Goal: Information Seeking & Learning: Learn about a topic

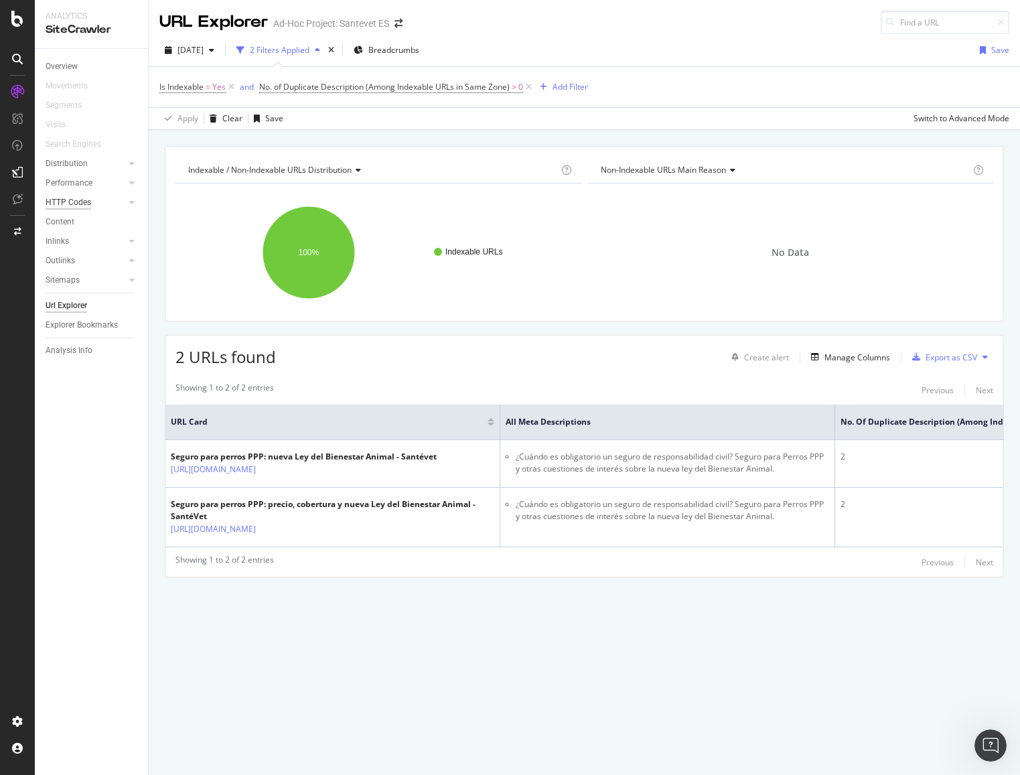
click at [68, 200] on div "HTTP Codes" at bounding box center [69, 203] width 46 height 14
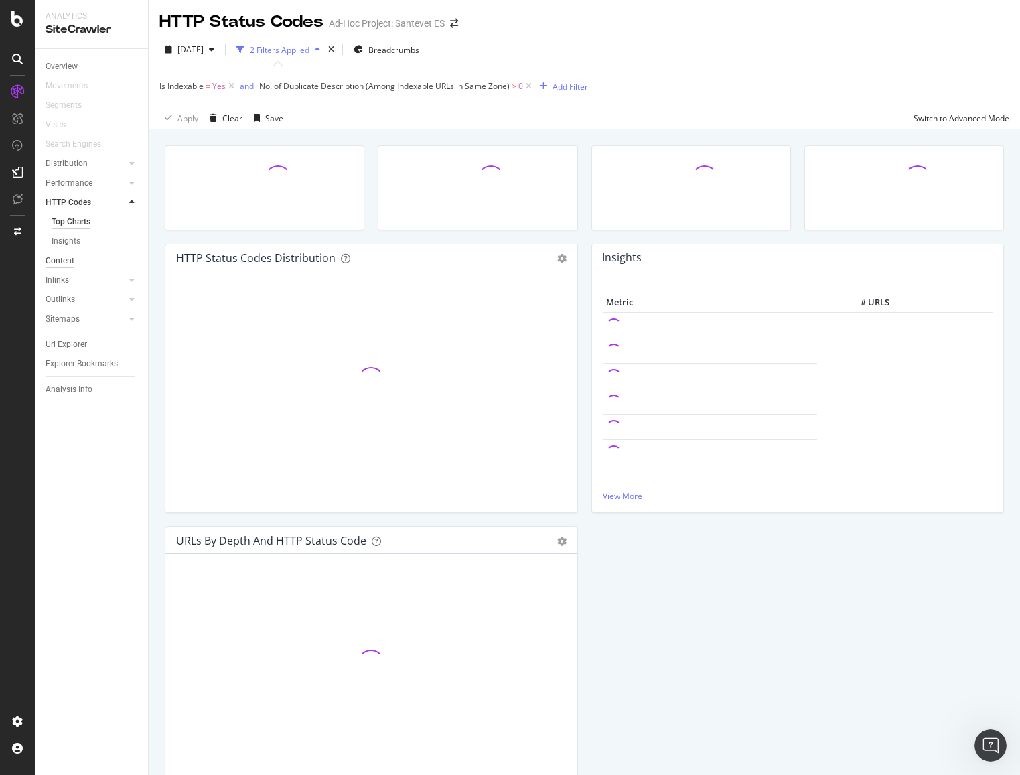
click at [66, 262] on div "Content" at bounding box center [60, 261] width 29 height 14
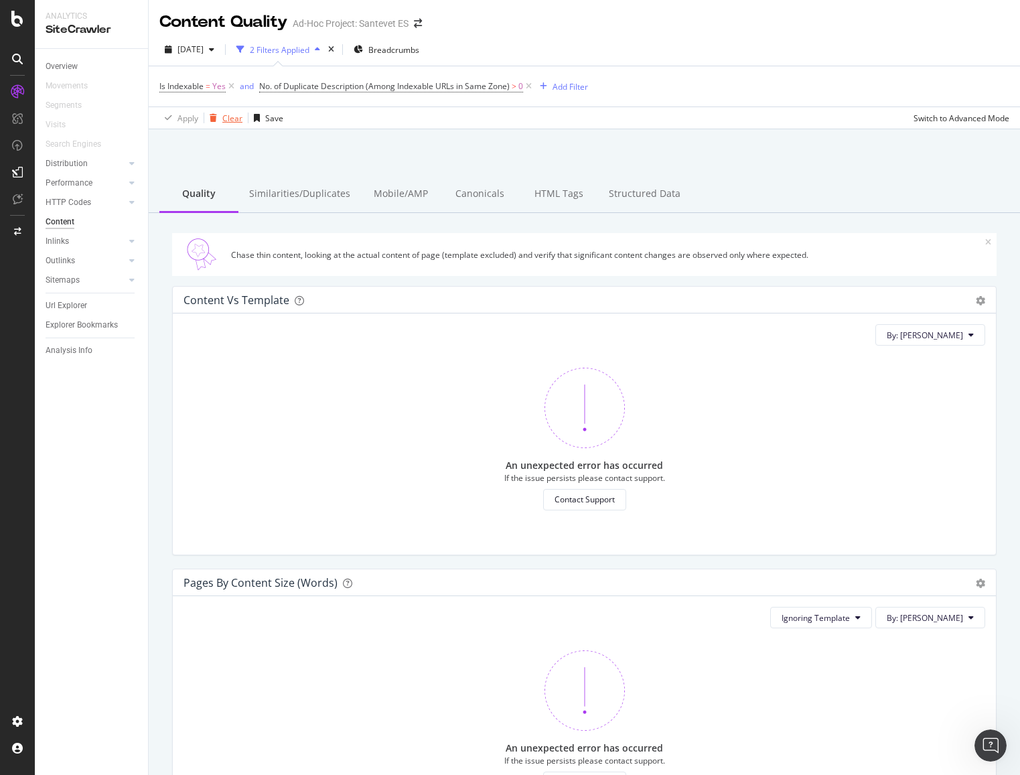
click at [232, 121] on div "Clear" at bounding box center [232, 118] width 20 height 11
click at [598, 188] on div "Structured Data" at bounding box center [644, 192] width 93 height 37
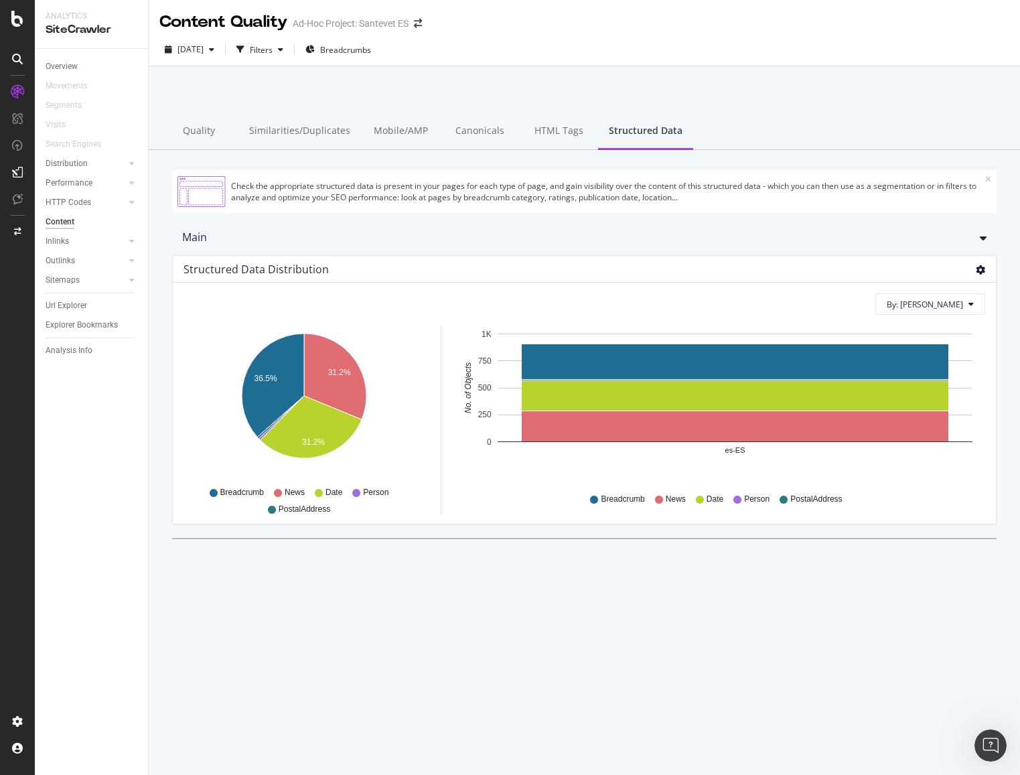
click at [984, 265] on icon "gear" at bounding box center [980, 269] width 9 height 9
click at [918, 338] on span "Table" at bounding box center [937, 345] width 115 height 18
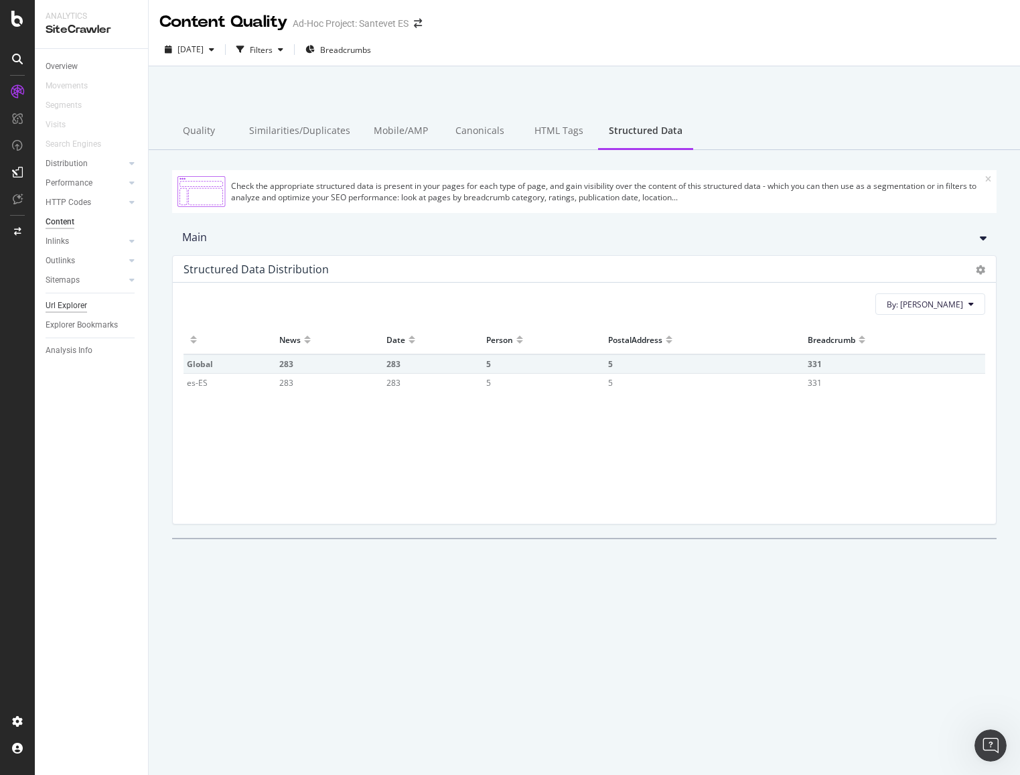
click at [75, 302] on div "Url Explorer" at bounding box center [67, 306] width 42 height 14
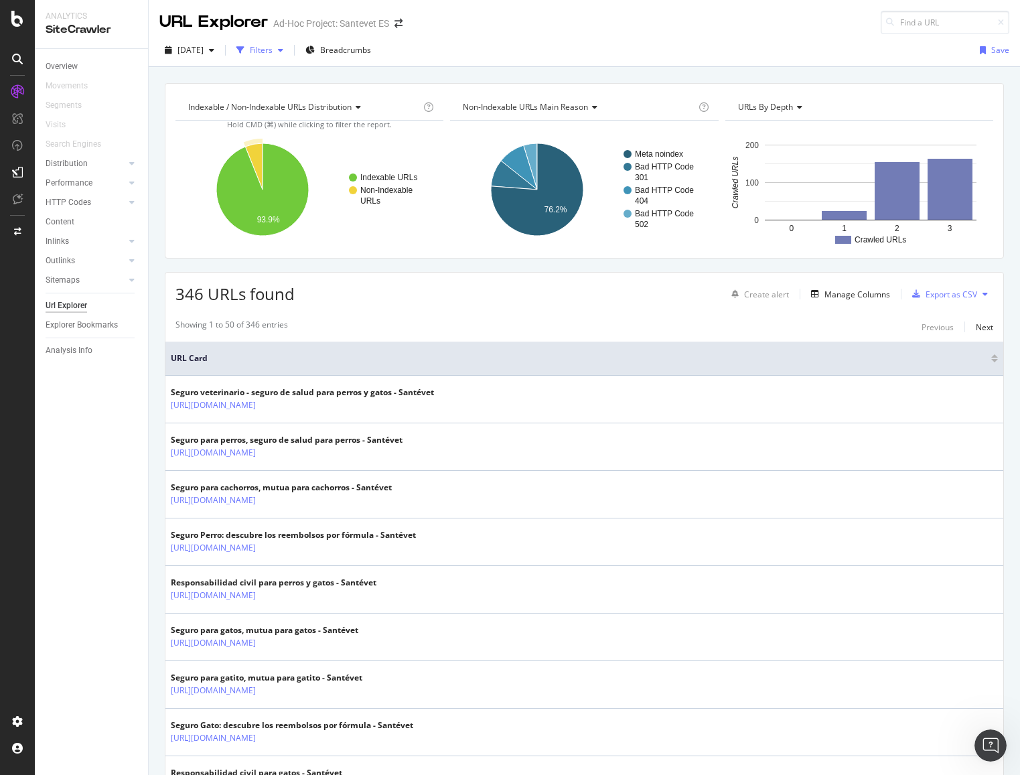
click at [273, 48] on div "Filters" at bounding box center [261, 49] width 23 height 11
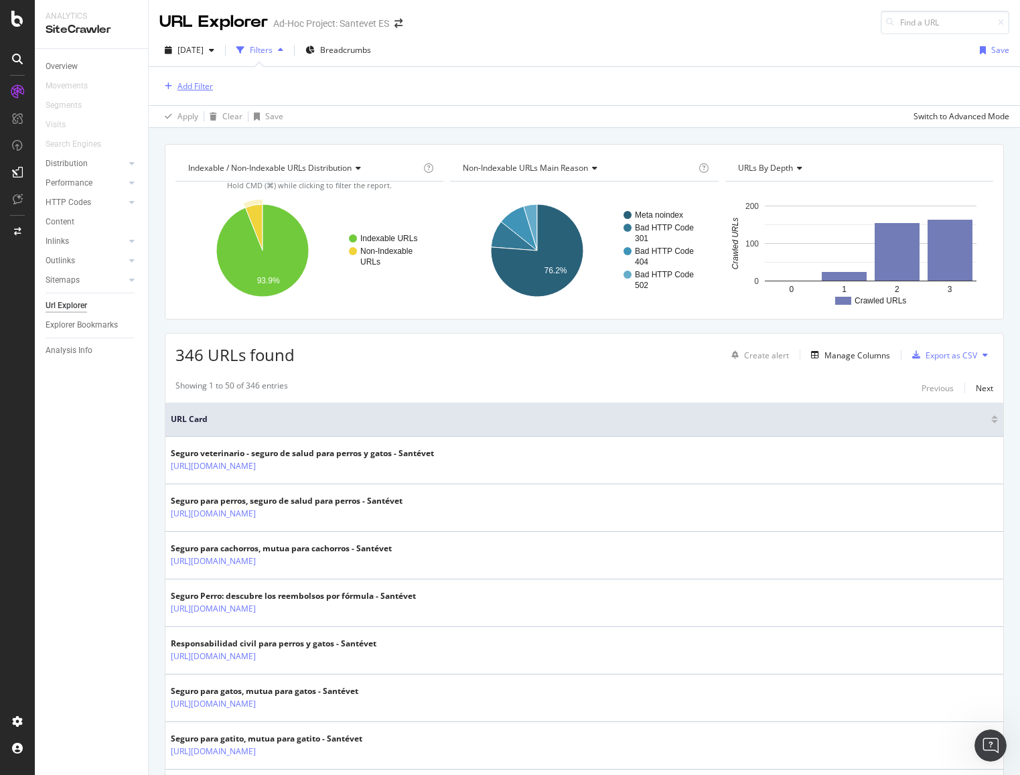
click at [195, 87] on div "Add Filter" at bounding box center [194, 85] width 35 height 11
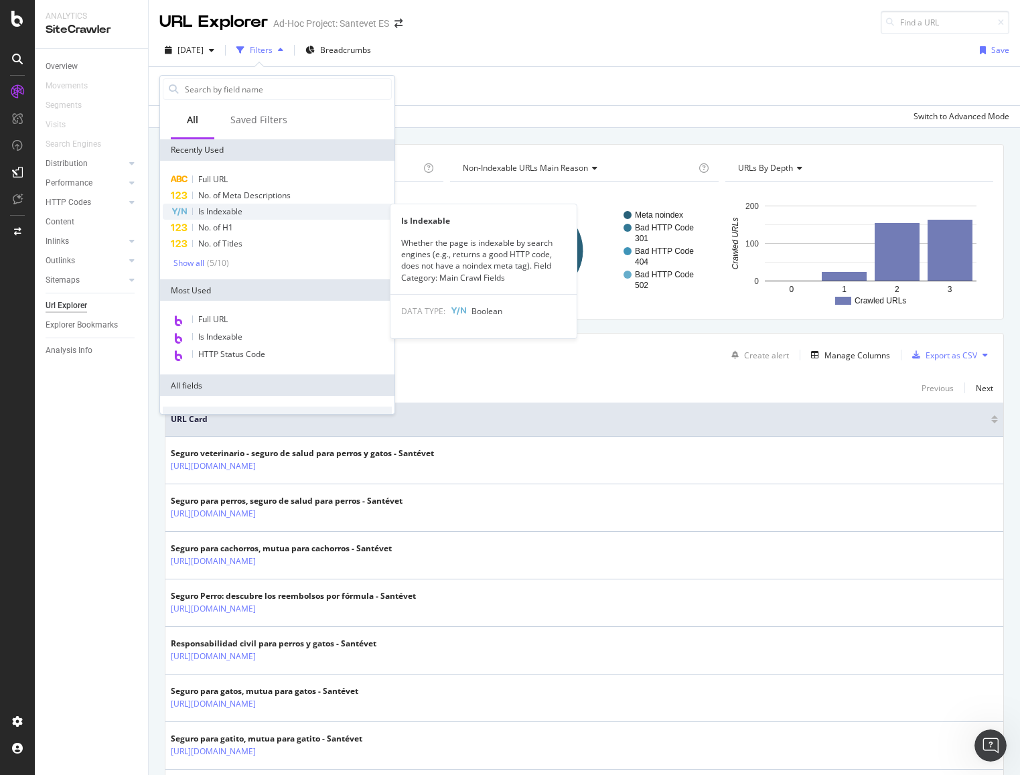
click at [231, 212] on span "Is Indexable" at bounding box center [220, 211] width 44 height 11
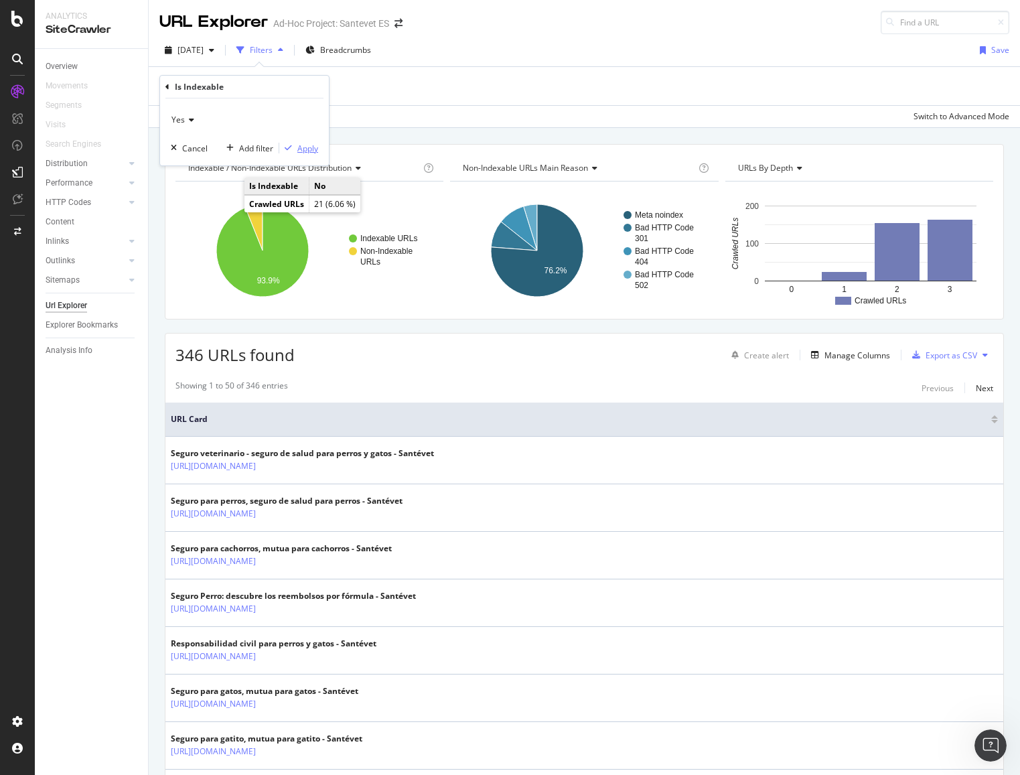
click at [299, 146] on div "Apply" at bounding box center [307, 148] width 21 height 11
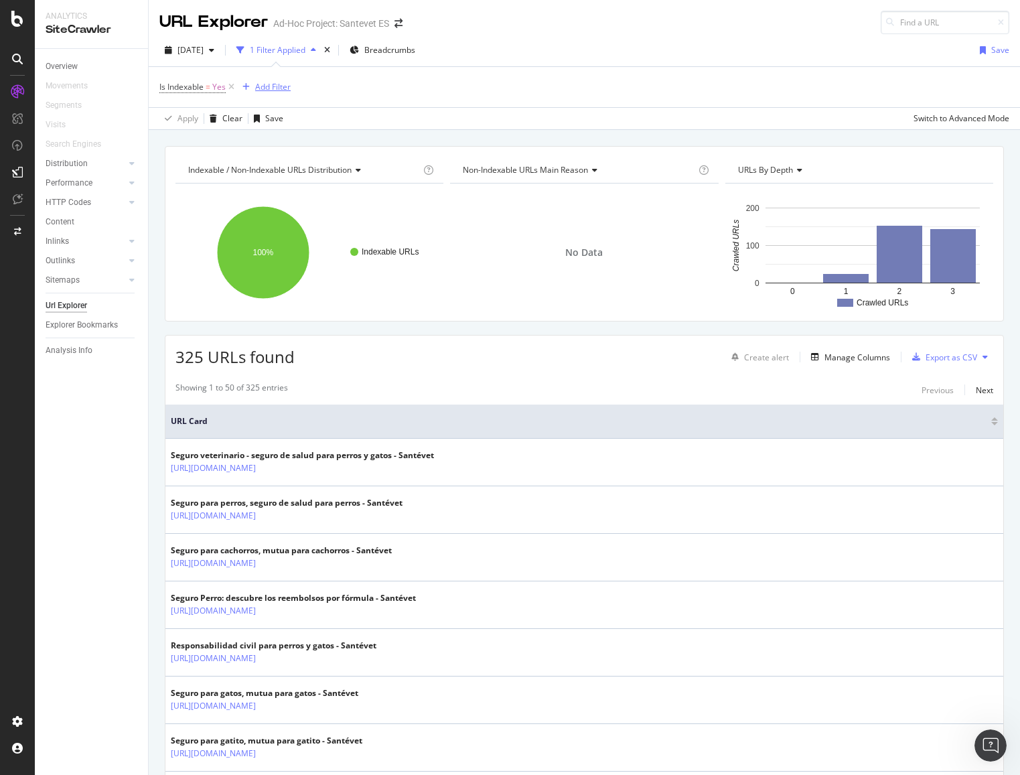
click at [279, 88] on div "Add Filter" at bounding box center [272, 86] width 35 height 11
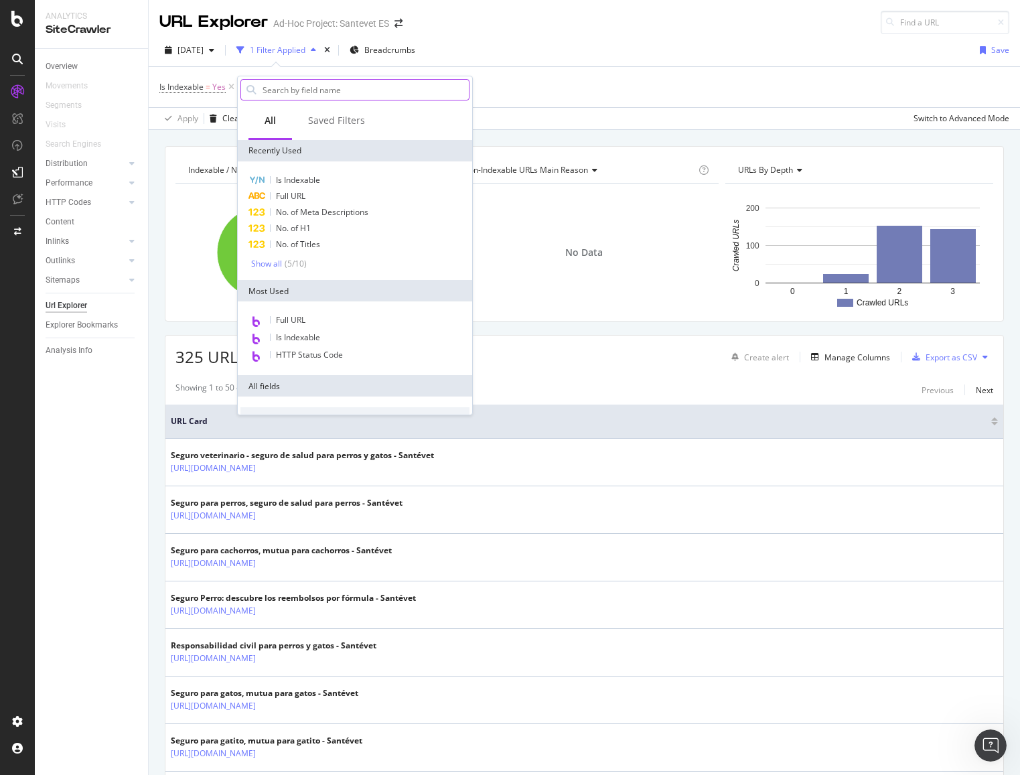
click at [321, 91] on input "text" at bounding box center [365, 90] width 208 height 20
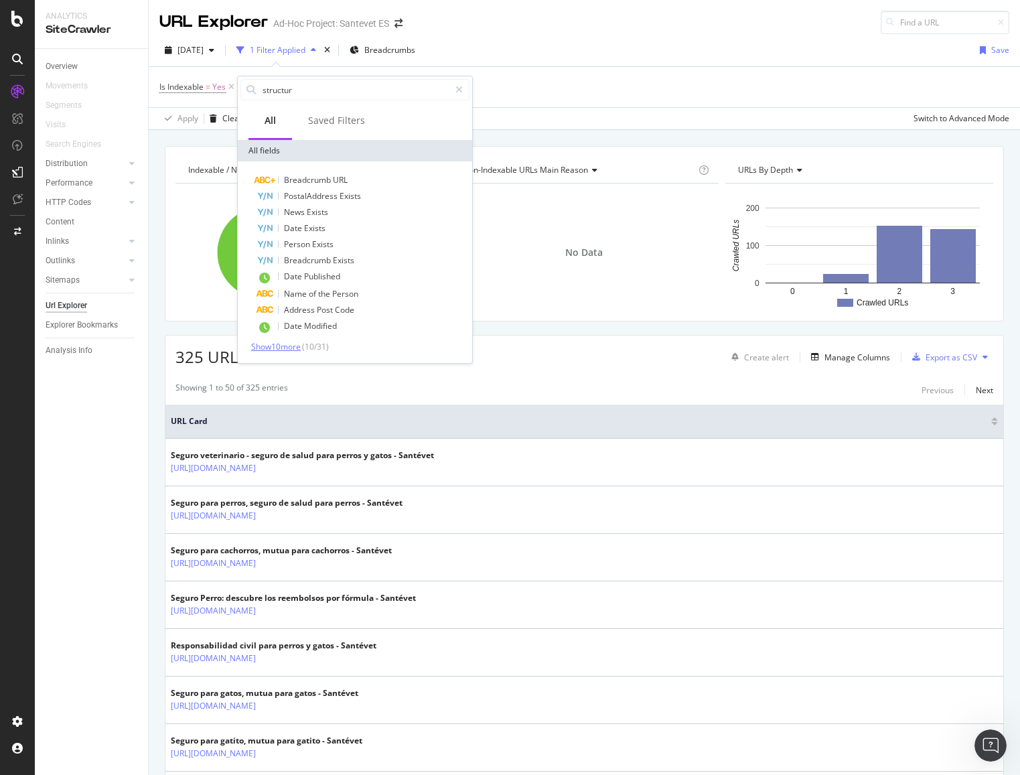
type input "structur"
click at [301, 343] on span "Show 10 more" at bounding box center [276, 346] width 50 height 11
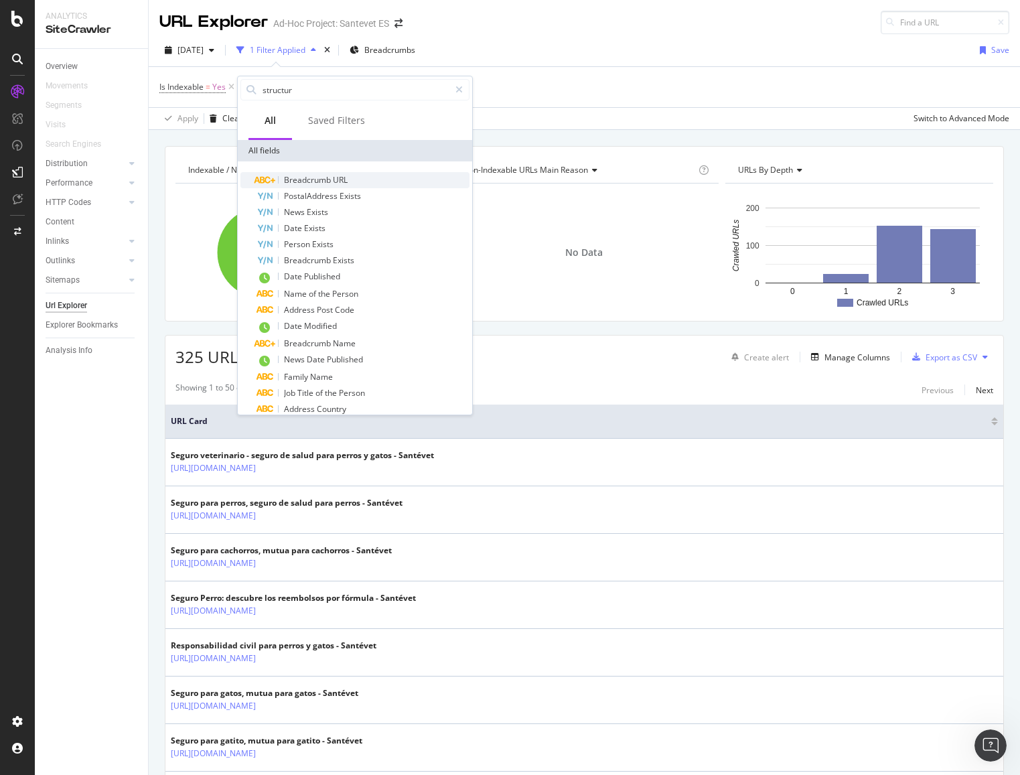
click at [344, 177] on span "URL" at bounding box center [340, 179] width 15 height 11
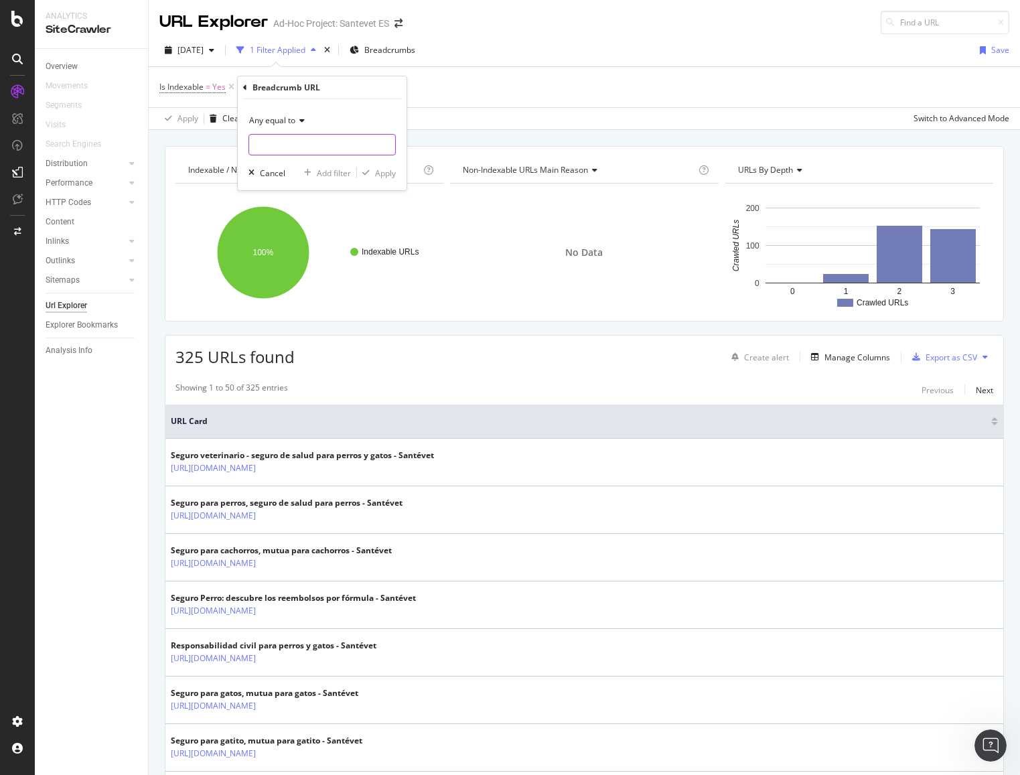
click at [311, 141] on input "text" at bounding box center [322, 144] width 146 height 21
click at [248, 91] on div "Breadcrumb URL" at bounding box center [322, 87] width 158 height 23
click at [245, 86] on icon at bounding box center [245, 88] width 4 height 8
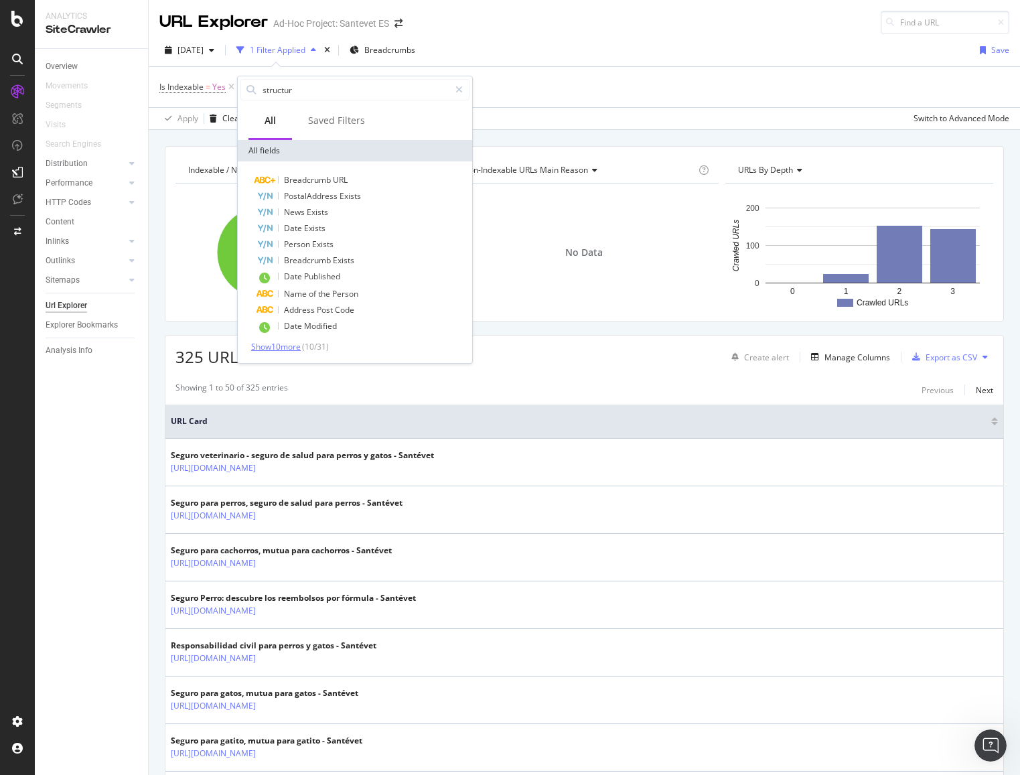
click at [291, 347] on span "Show 10 more" at bounding box center [276, 346] width 50 height 11
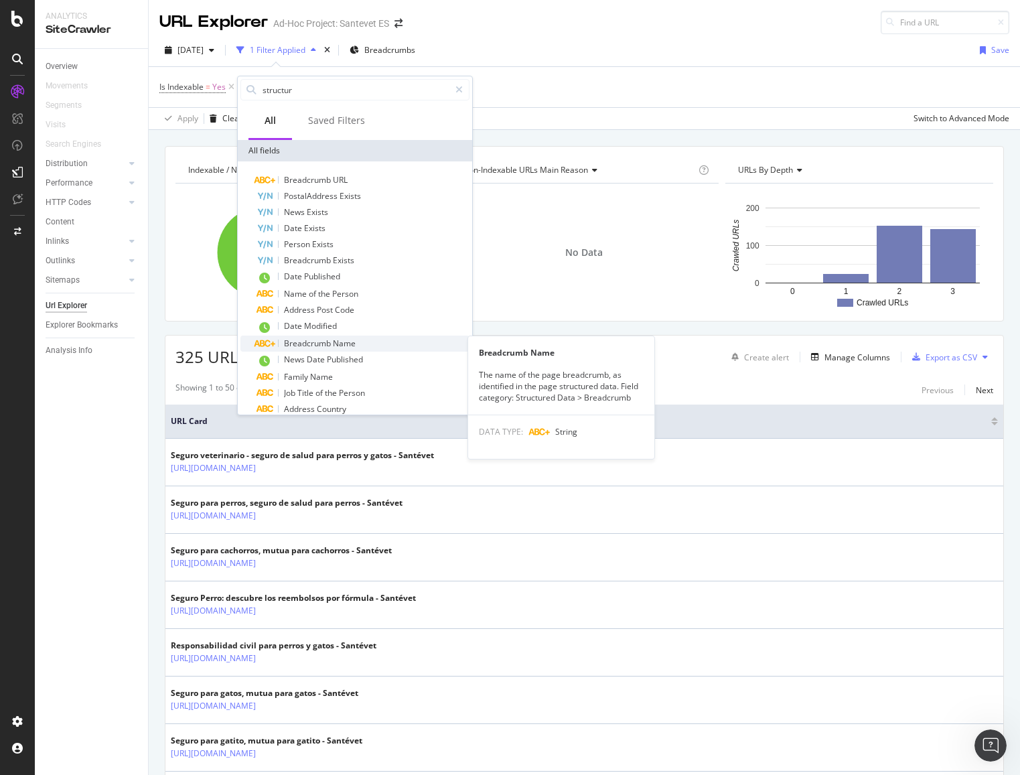
scroll to position [111, 0]
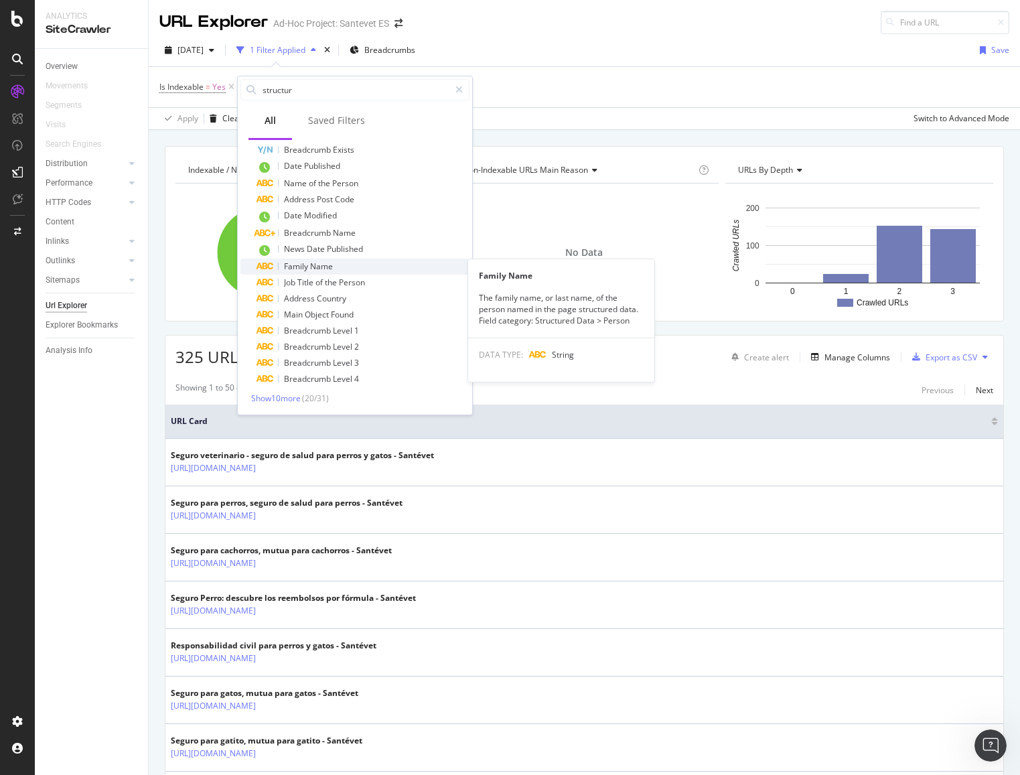
click at [350, 267] on div "Family Name" at bounding box center [363, 267] width 213 height 16
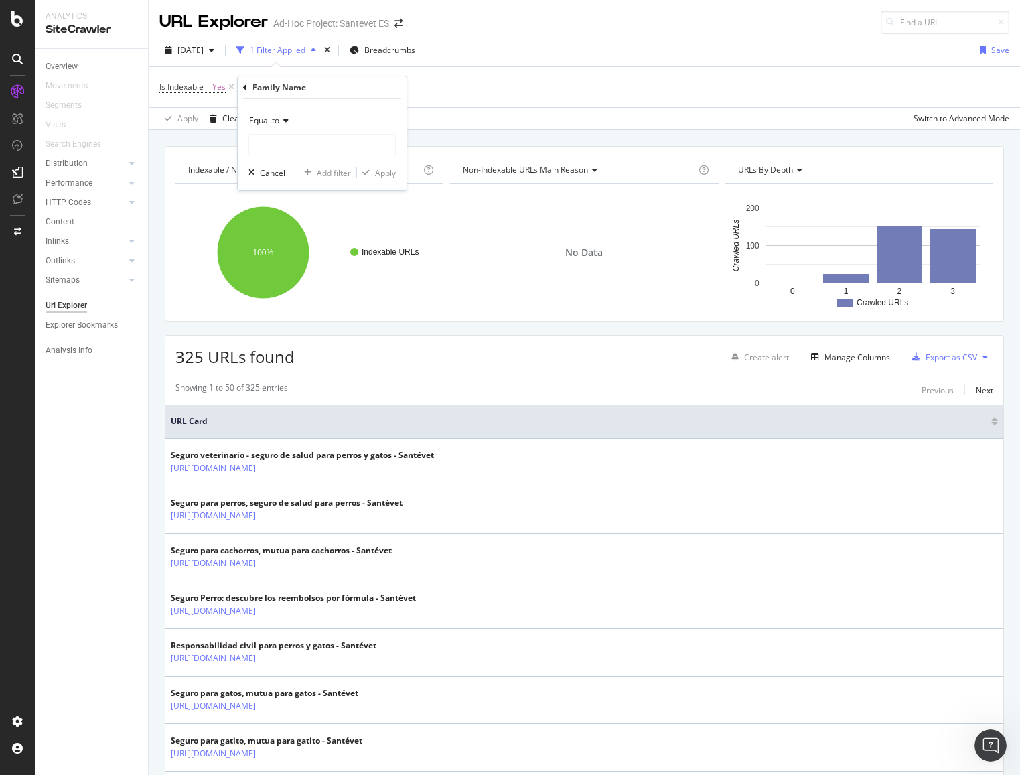
click at [247, 89] on div "Family Name" at bounding box center [322, 87] width 158 height 23
click at [247, 88] on div "Family Name" at bounding box center [322, 87] width 158 height 23
click at [523, 94] on div "Is Indexable = Yes Add Filter" at bounding box center [584, 87] width 850 height 40
click at [384, 84] on icon at bounding box center [383, 86] width 11 height 13
click at [865, 348] on div "Create alert Manage Columns Export as CSV" at bounding box center [859, 357] width 267 height 23
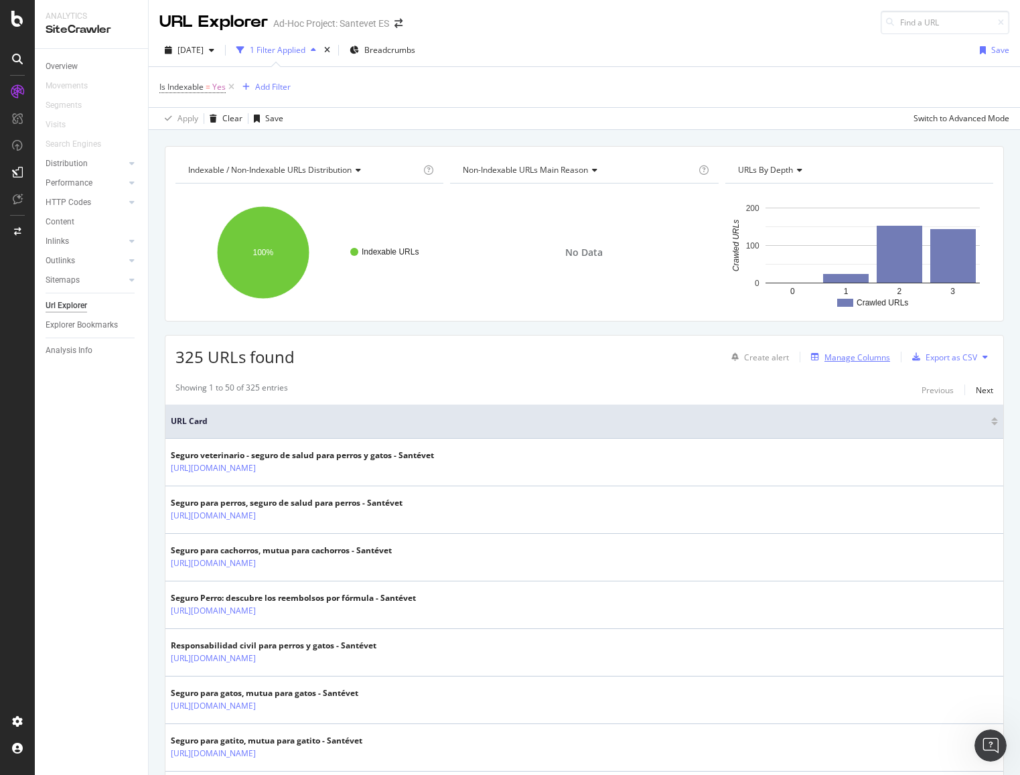
click at [849, 358] on div "Manage Columns" at bounding box center [857, 357] width 66 height 11
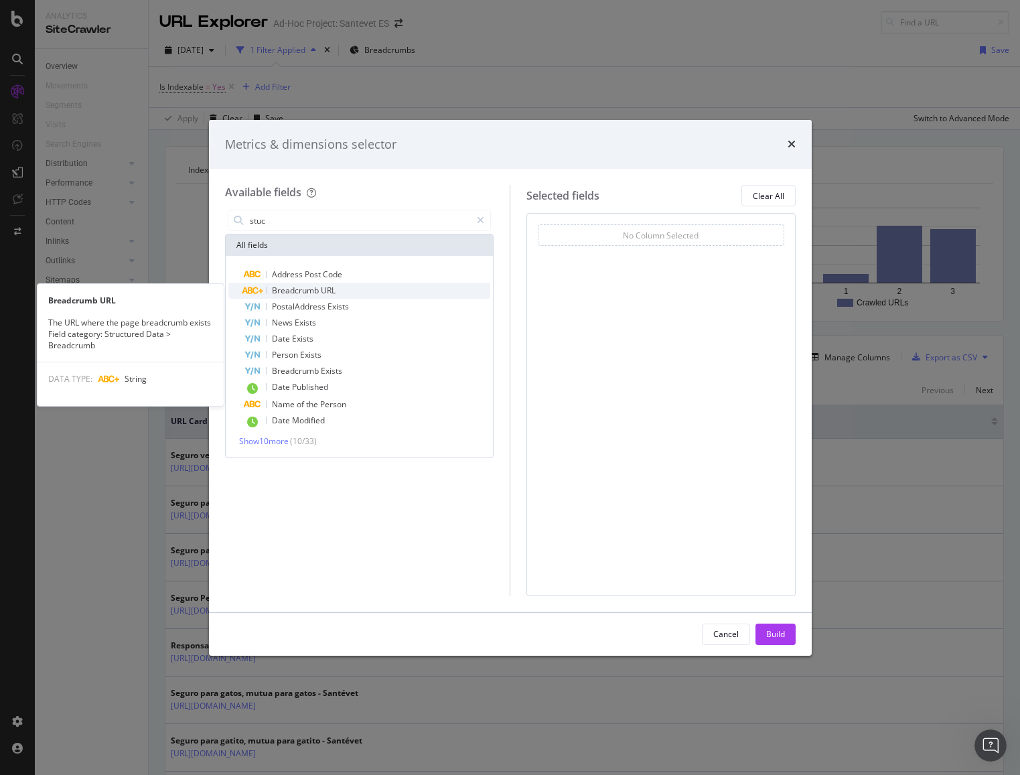
type input "stuc"
click at [321, 296] on div "Breadcrumb URL" at bounding box center [367, 291] width 246 height 16
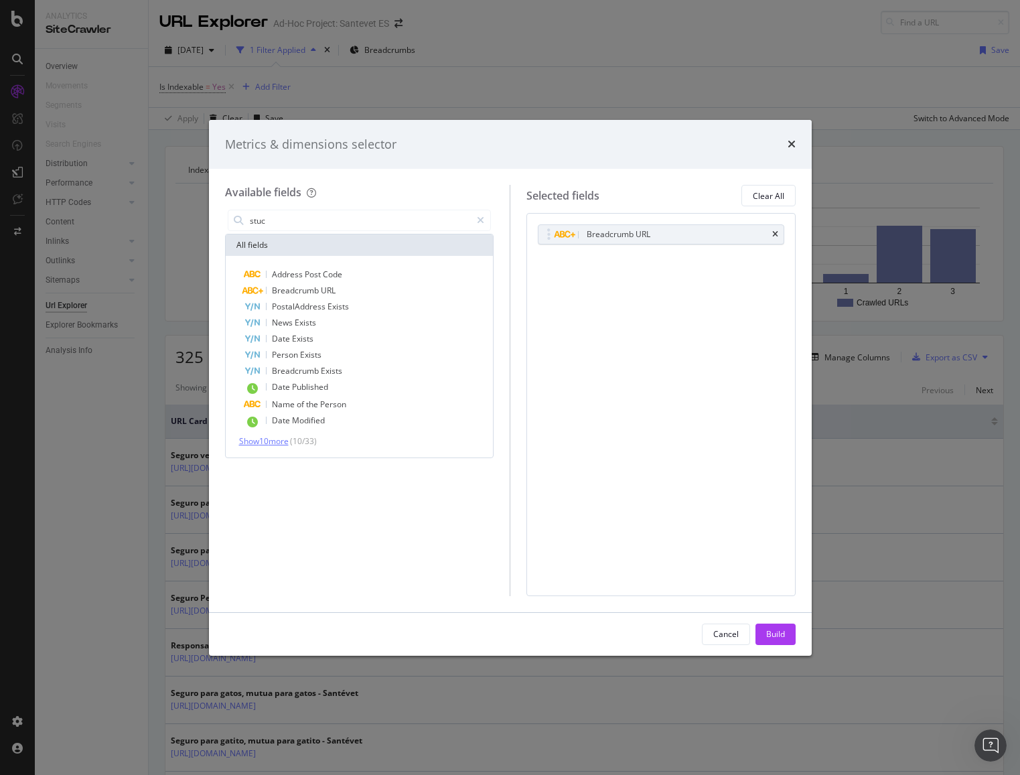
click at [285, 440] on span "Show 10 more" at bounding box center [264, 440] width 50 height 11
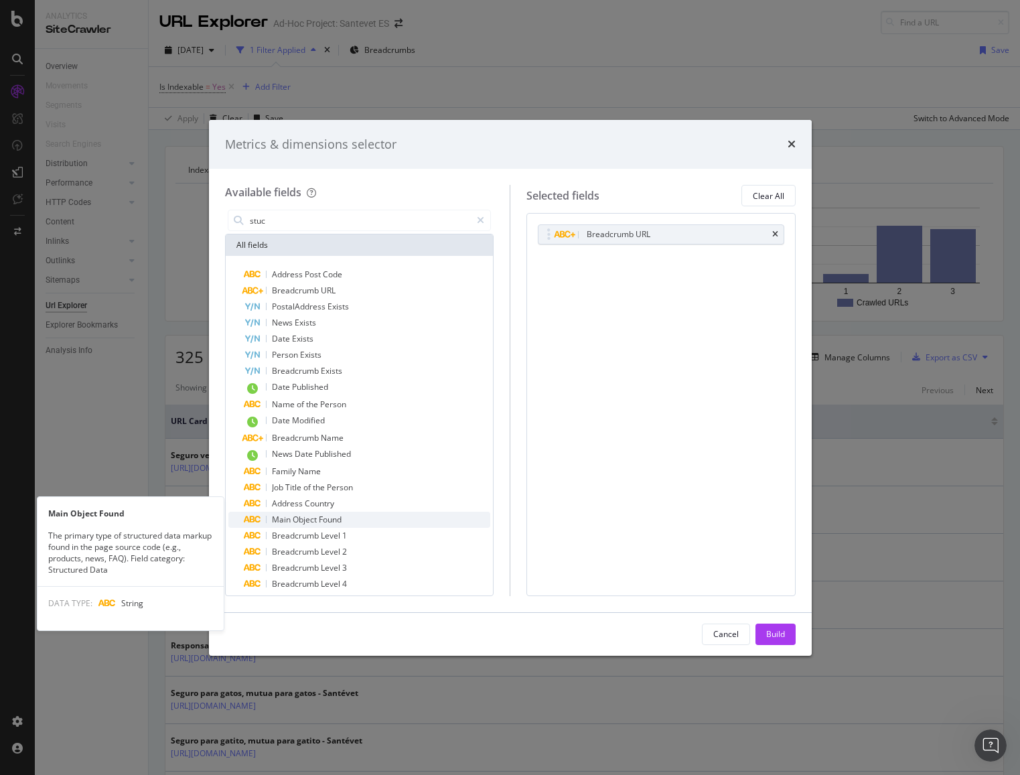
scroll to position [24, 0]
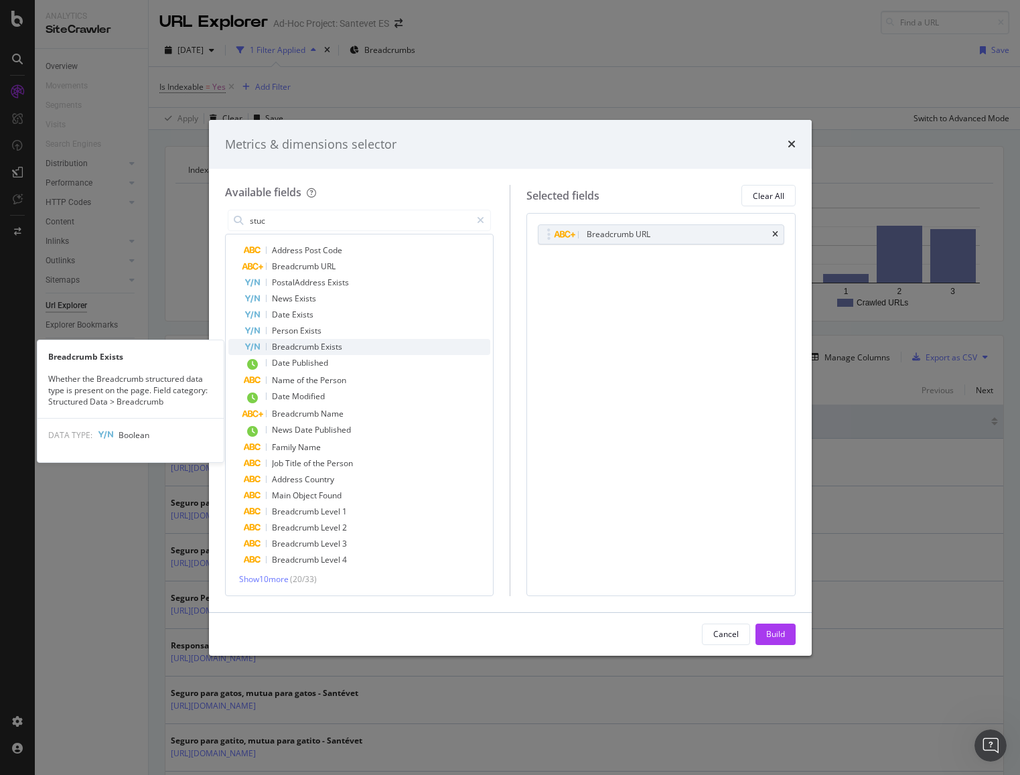
click at [316, 340] on div "Breadcrumb Exists" at bounding box center [367, 347] width 246 height 16
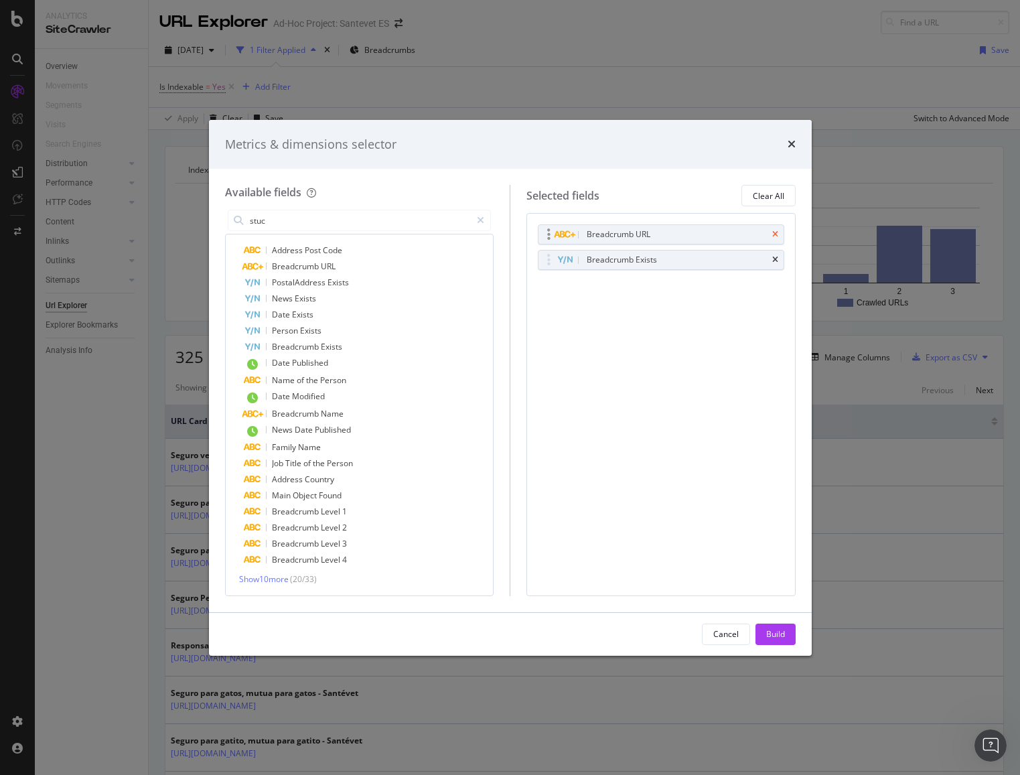
click at [774, 233] on icon "times" at bounding box center [775, 234] width 6 height 8
click at [778, 634] on div "Build" at bounding box center [775, 633] width 19 height 11
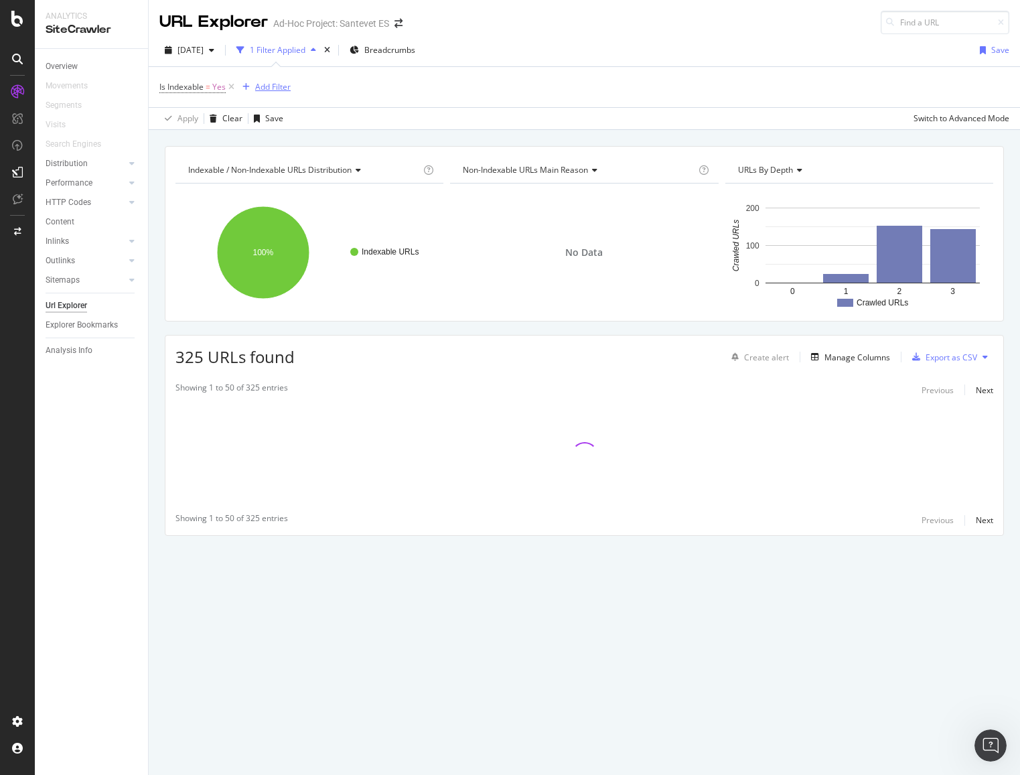
click at [265, 89] on div "Add Filter" at bounding box center [272, 86] width 35 height 11
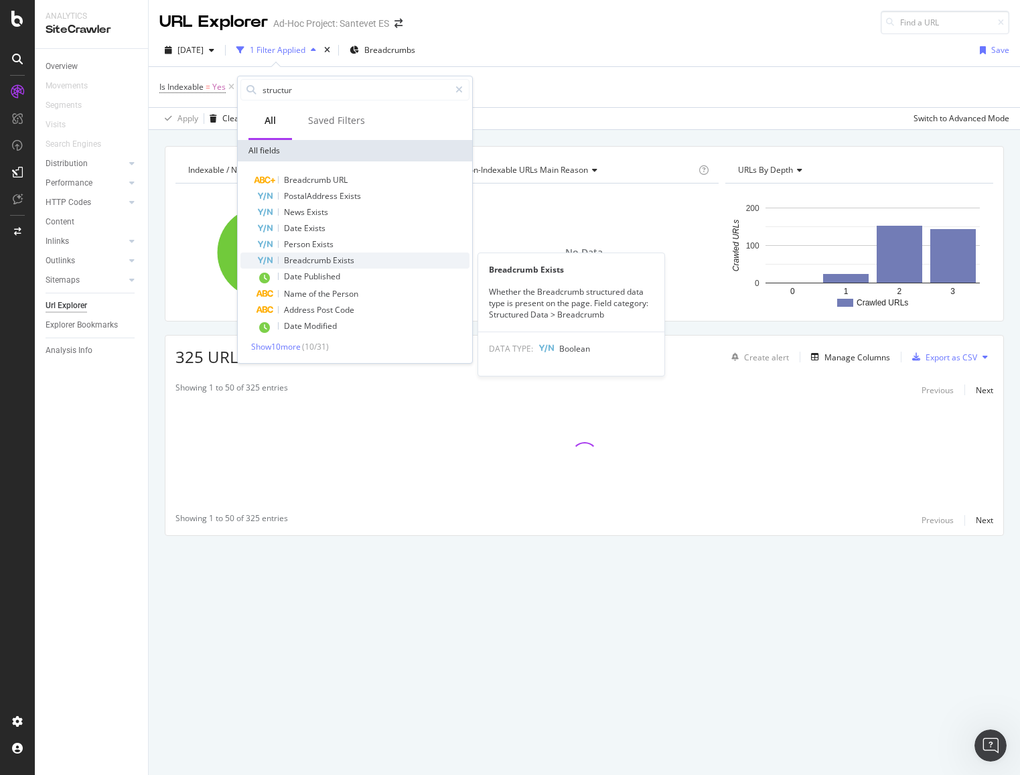
click at [314, 260] on span "Breadcrumb" at bounding box center [308, 260] width 49 height 11
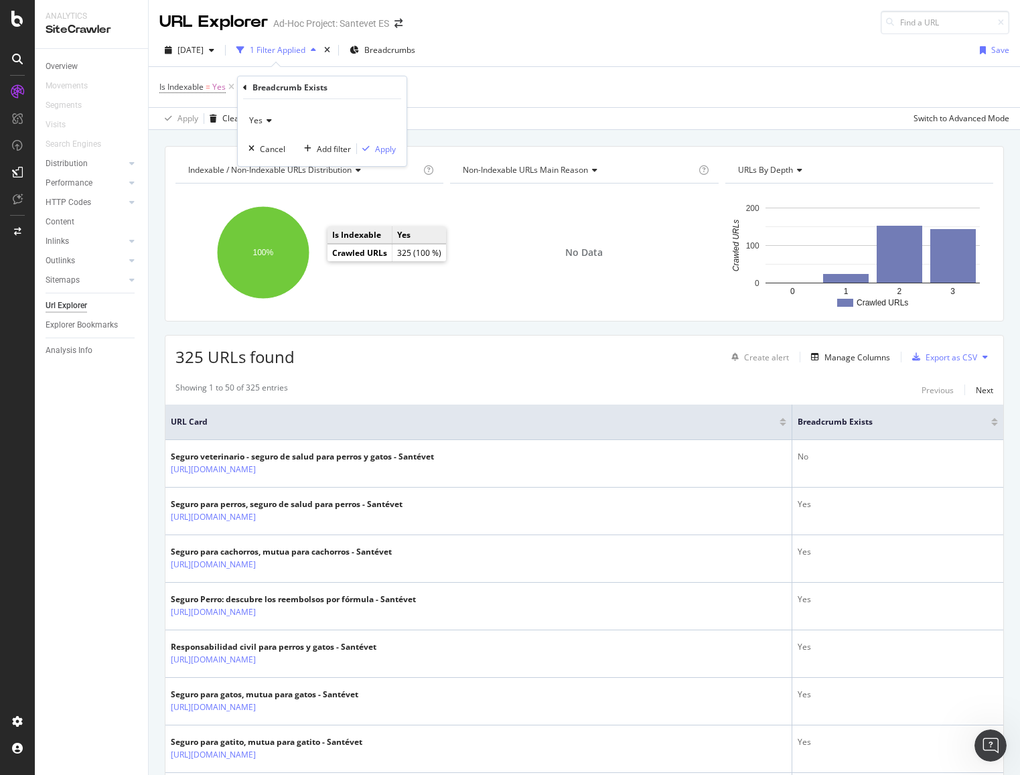
click at [266, 119] on icon at bounding box center [267, 121] width 9 height 8
click at [267, 167] on div "No" at bounding box center [323, 165] width 143 height 17
click at [372, 143] on div "Apply" at bounding box center [376, 149] width 39 height 12
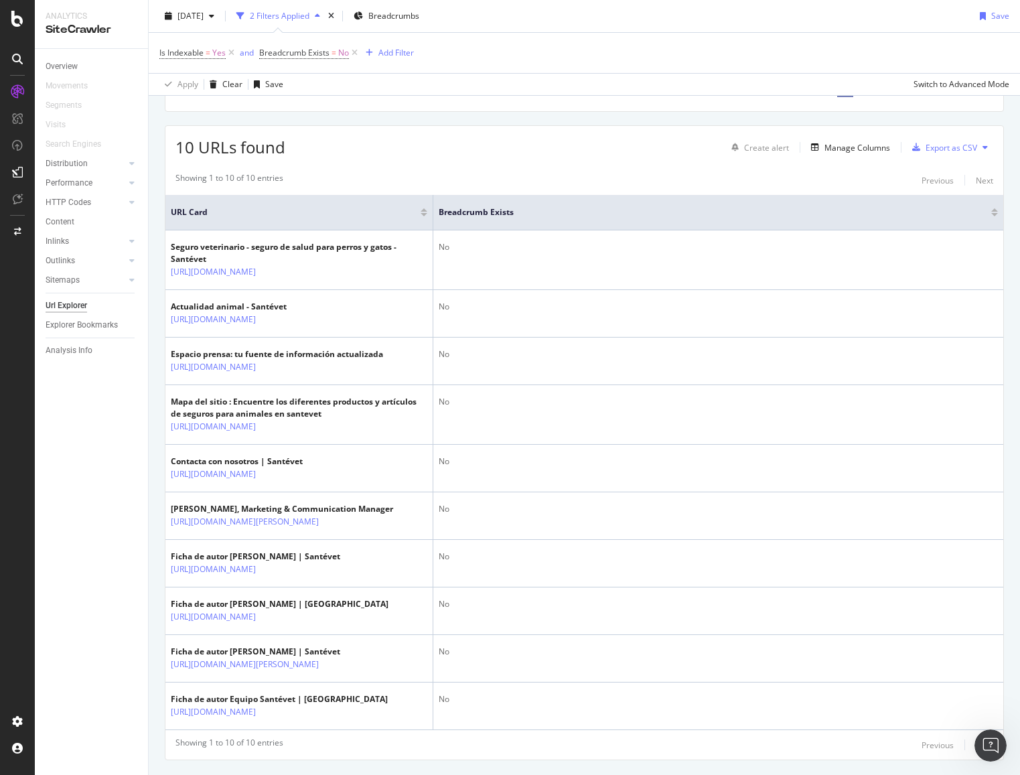
scroll to position [242, 0]
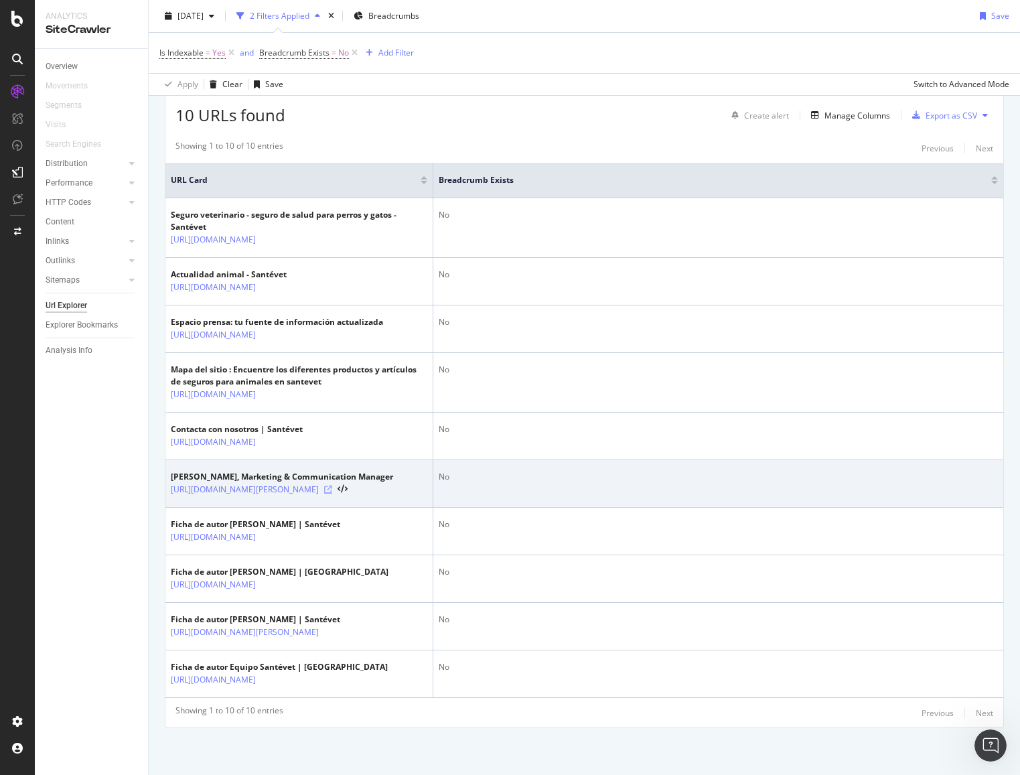
click at [332, 490] on icon at bounding box center [328, 490] width 8 height 8
